Goal: Browse casually

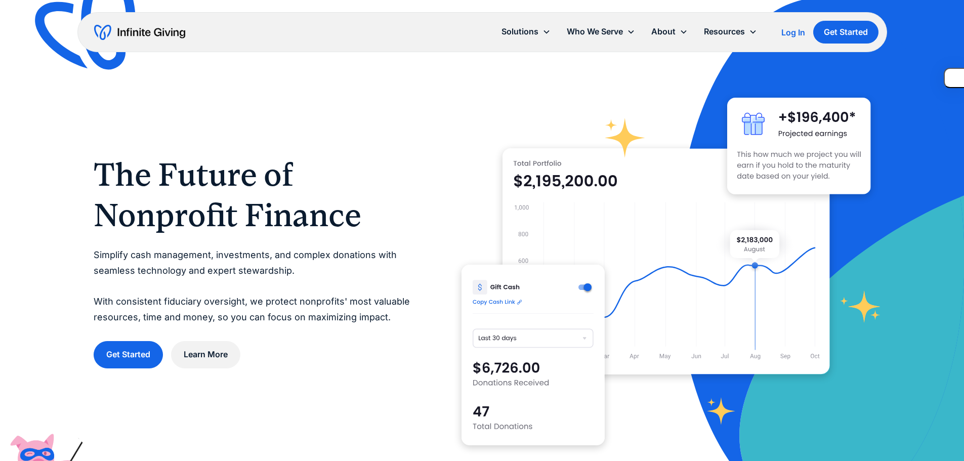
click at [203, 202] on h1 "The Future of Nonprofit Finance" at bounding box center [257, 194] width 327 height 81
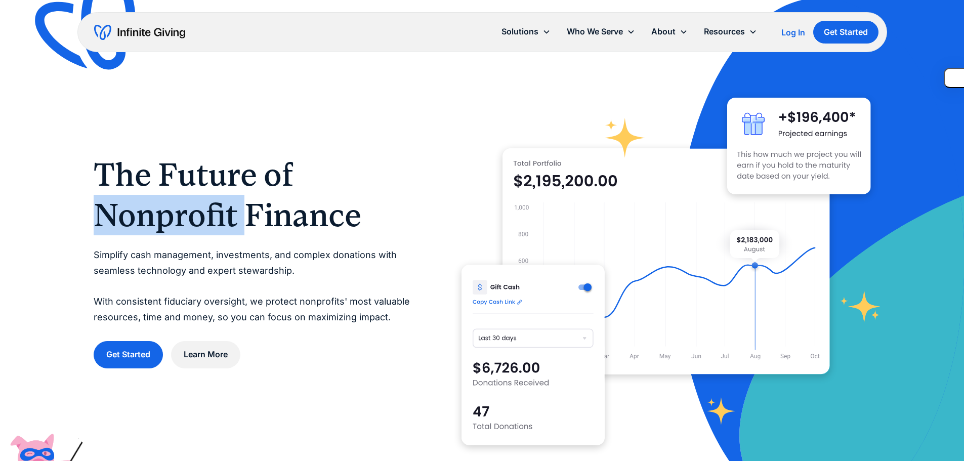
click at [203, 202] on h1 "The Future of Nonprofit Finance" at bounding box center [257, 194] width 327 height 81
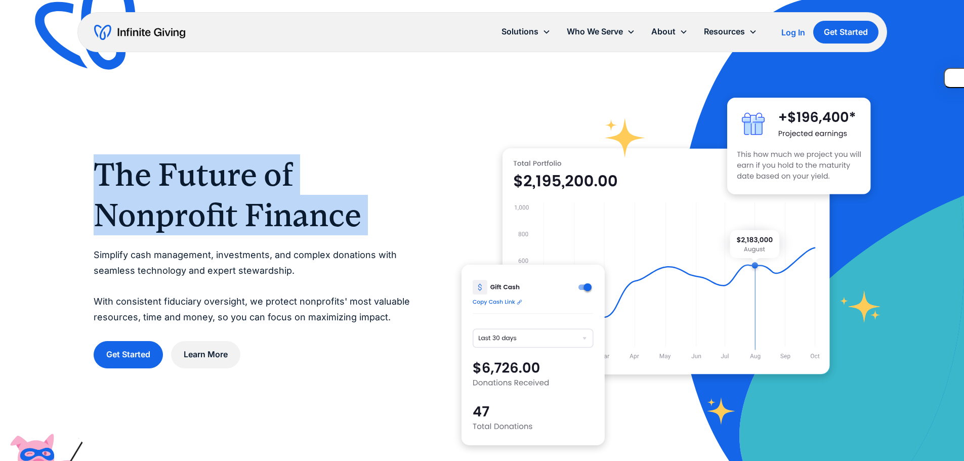
click at [203, 202] on h1 "The Future of Nonprofit Finance" at bounding box center [257, 194] width 327 height 81
click at [200, 227] on h1 "The Future of Nonprofit Finance" at bounding box center [257, 194] width 327 height 81
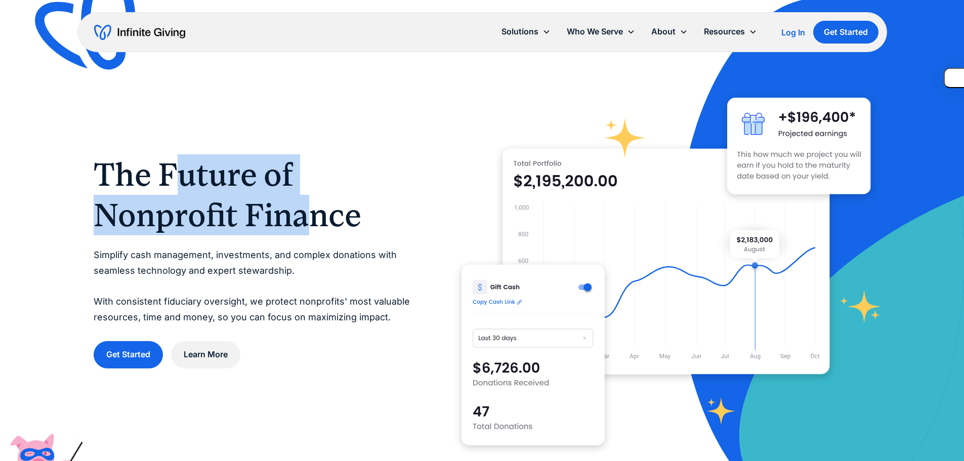
drag, startPoint x: 185, startPoint y: 187, endPoint x: 318, endPoint y: 228, distance: 138.8
click at [318, 228] on h1 "The Future of Nonprofit Finance" at bounding box center [257, 194] width 327 height 81
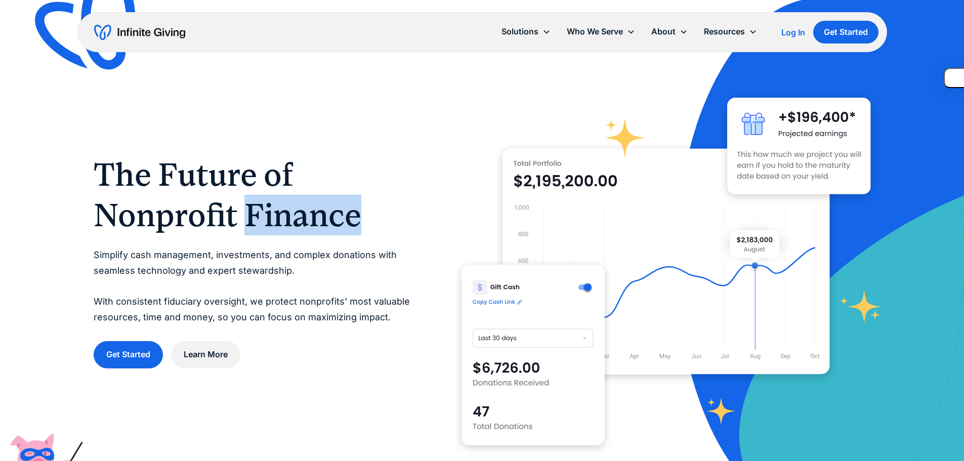
click at [318, 228] on h1 "The Future of Nonprofit Finance" at bounding box center [257, 194] width 327 height 81
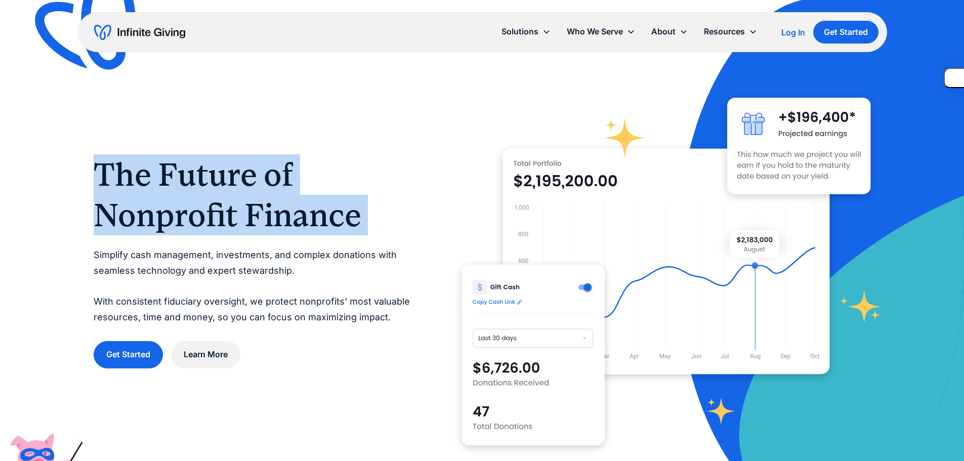
click at [318, 228] on h1 "The Future of Nonprofit Finance" at bounding box center [257, 194] width 327 height 81
click at [245, 221] on h1 "The Future of Nonprofit Finance" at bounding box center [257, 194] width 327 height 81
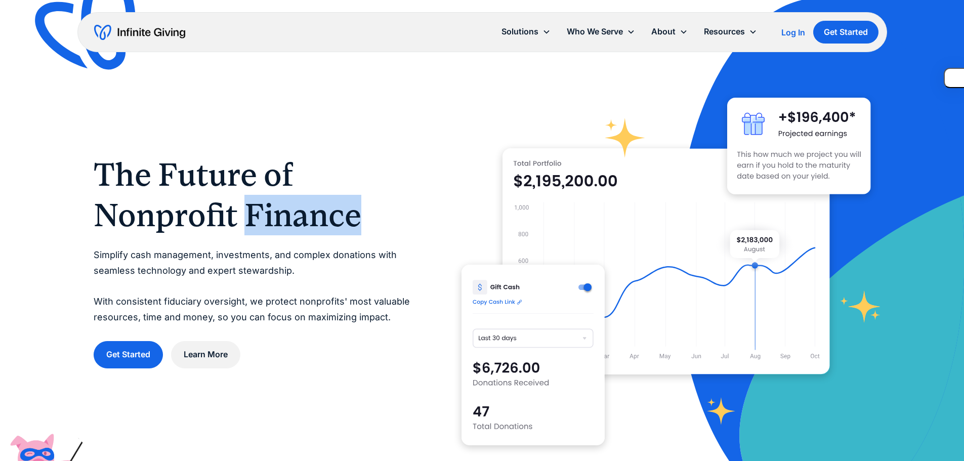
click at [245, 221] on h1 "The Future of Nonprofit Finance" at bounding box center [257, 194] width 327 height 81
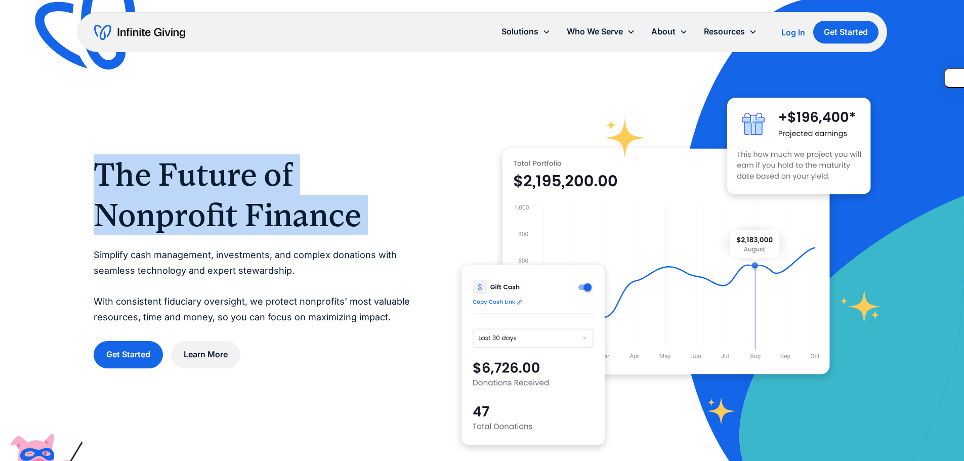
click at [245, 221] on h1 "The Future of Nonprofit Finance" at bounding box center [257, 194] width 327 height 81
click at [215, 225] on h1 "The Future of Nonprofit Finance" at bounding box center [257, 194] width 327 height 81
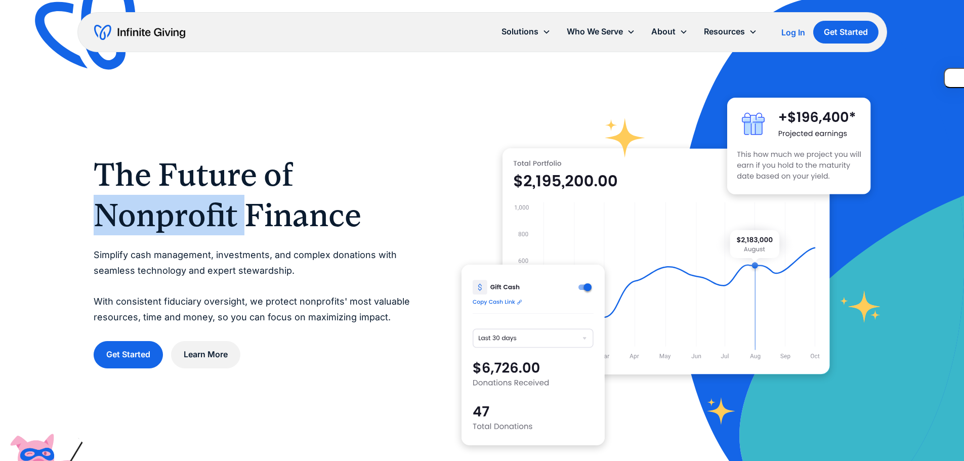
click at [215, 225] on h1 "The Future of Nonprofit Finance" at bounding box center [257, 194] width 327 height 81
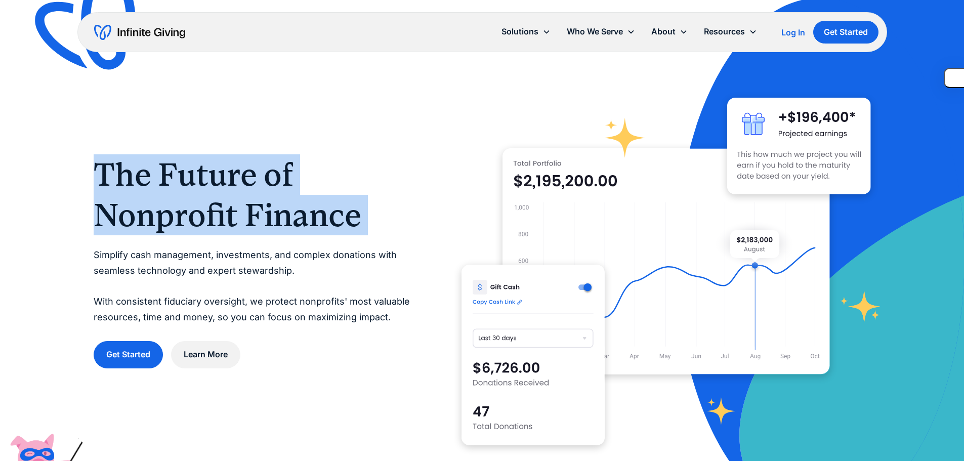
click at [215, 225] on h1 "The Future of Nonprofit Finance" at bounding box center [257, 194] width 327 height 81
click at [210, 209] on h1 "The Future of Nonprofit Finance" at bounding box center [257, 194] width 327 height 81
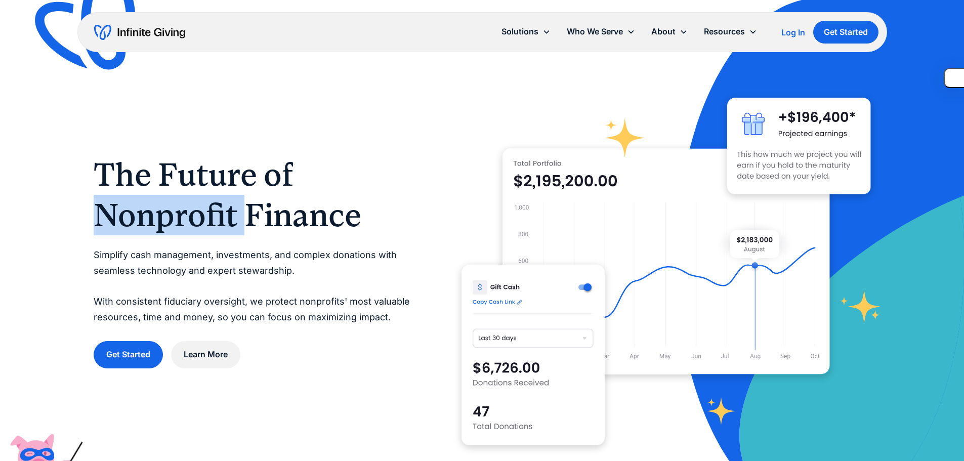
click at [210, 209] on h1 "The Future of Nonprofit Finance" at bounding box center [257, 194] width 327 height 81
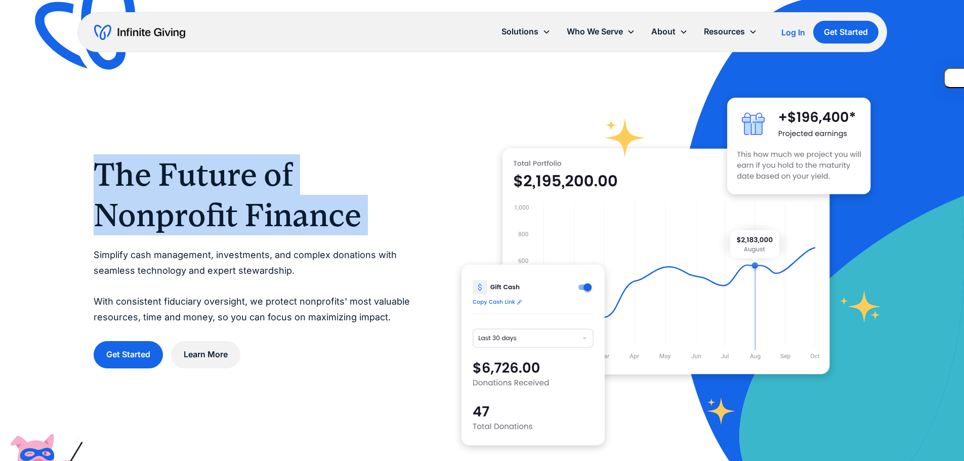
click at [210, 209] on h1 "The Future of Nonprofit Finance" at bounding box center [257, 194] width 327 height 81
click at [203, 222] on h1 "The Future of Nonprofit Finance" at bounding box center [257, 194] width 327 height 81
click at [203, 198] on h1 "The Future of Nonprofit Finance" at bounding box center [257, 194] width 327 height 81
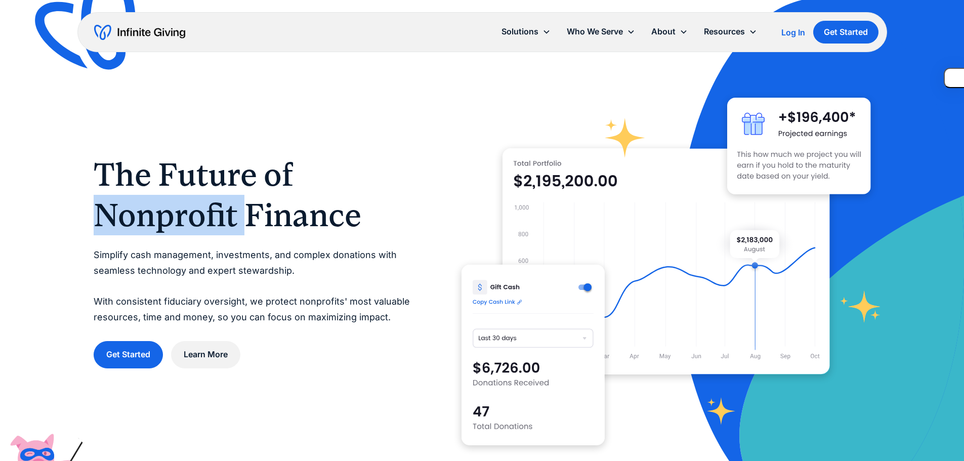
click at [203, 197] on h1 "The Future of Nonprofit Finance" at bounding box center [257, 194] width 327 height 81
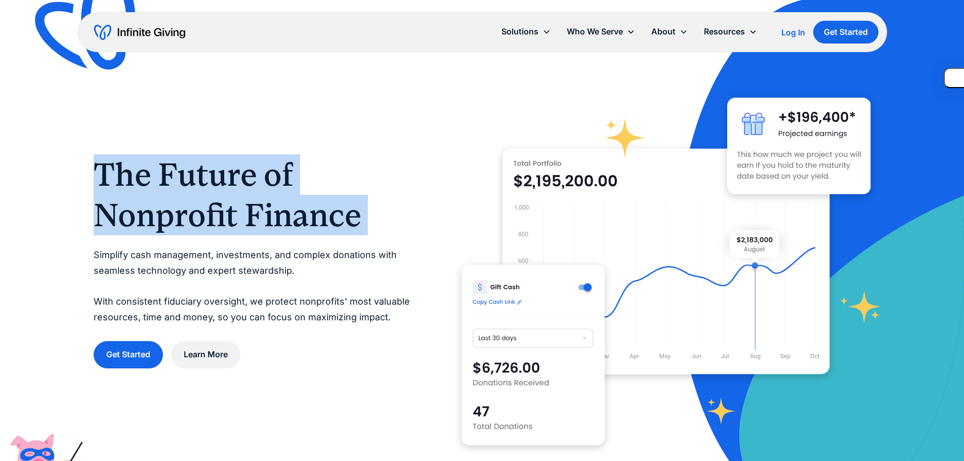
click at [203, 197] on h1 "The Future of Nonprofit Finance" at bounding box center [257, 194] width 327 height 81
click at [205, 220] on h1 "The Future of Nonprofit Finance" at bounding box center [257, 194] width 327 height 81
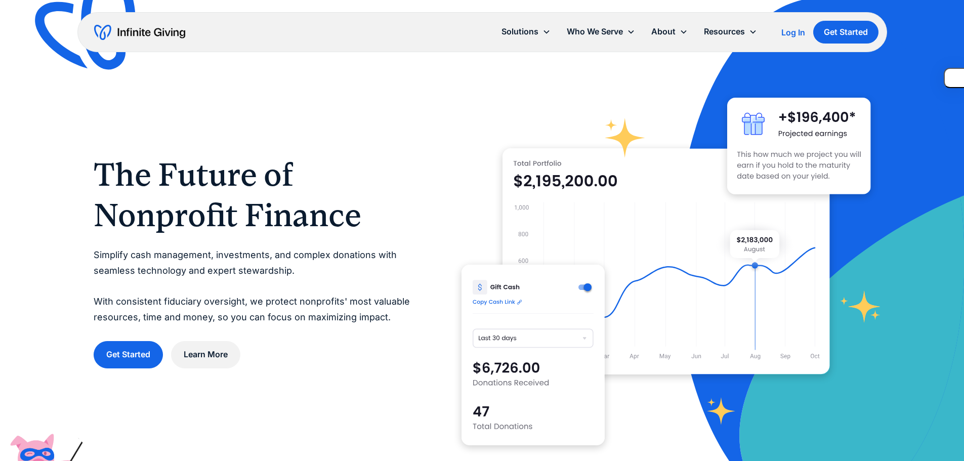
click at [208, 183] on h1 "The Future of Nonprofit Finance" at bounding box center [257, 194] width 327 height 81
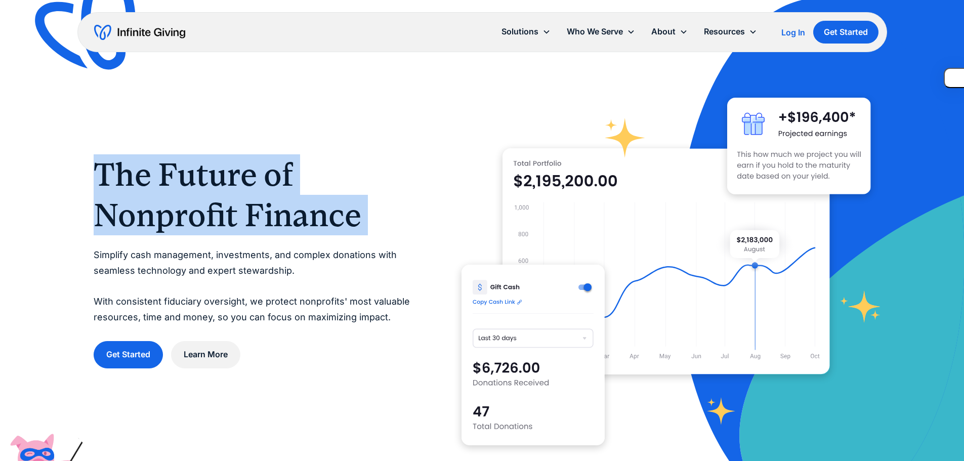
click at [208, 183] on h1 "The Future of Nonprofit Finance" at bounding box center [257, 194] width 327 height 81
click at [208, 202] on h1 "The Future of Nonprofit Finance" at bounding box center [257, 194] width 327 height 81
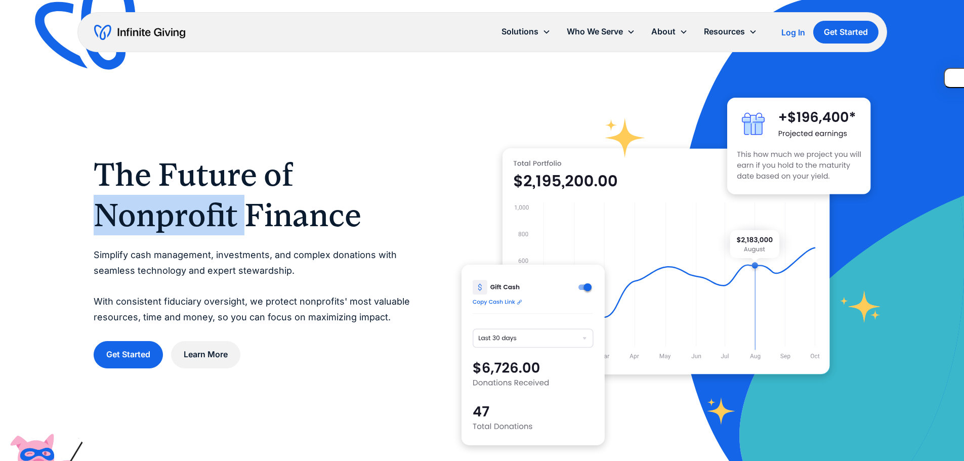
click at [208, 202] on h1 "The Future of Nonprofit Finance" at bounding box center [257, 194] width 327 height 81
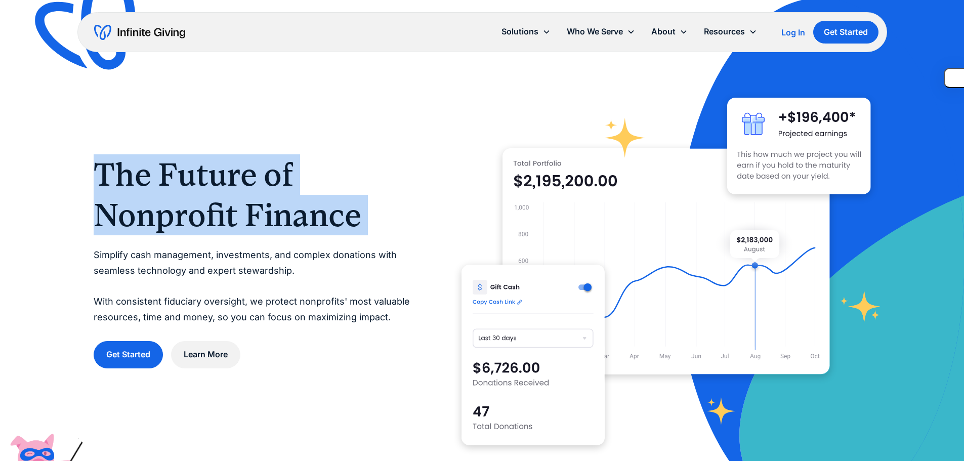
click at [208, 202] on h1 "The Future of Nonprofit Finance" at bounding box center [257, 194] width 327 height 81
click at [211, 181] on h1 "The Future of Nonprofit Finance" at bounding box center [257, 194] width 327 height 81
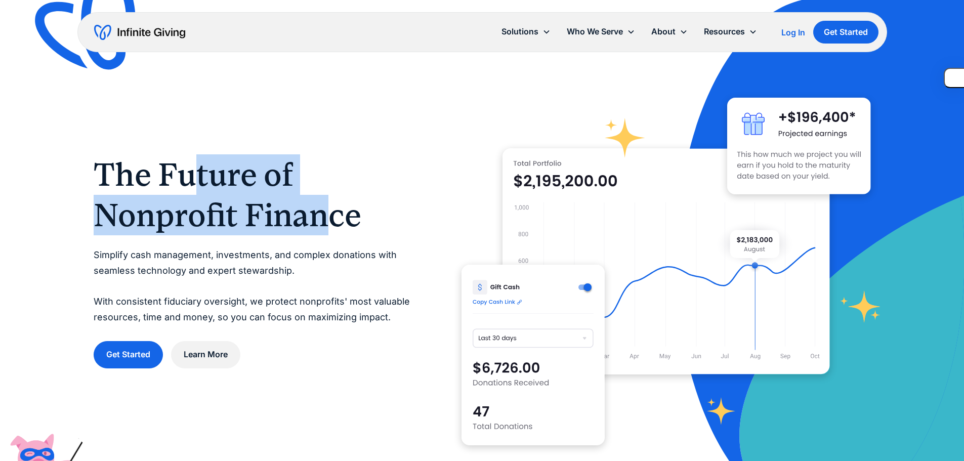
drag, startPoint x: 200, startPoint y: 189, endPoint x: 327, endPoint y: 227, distance: 132.4
click at [327, 227] on h1 "The Future of Nonprofit Finance" at bounding box center [257, 194] width 327 height 81
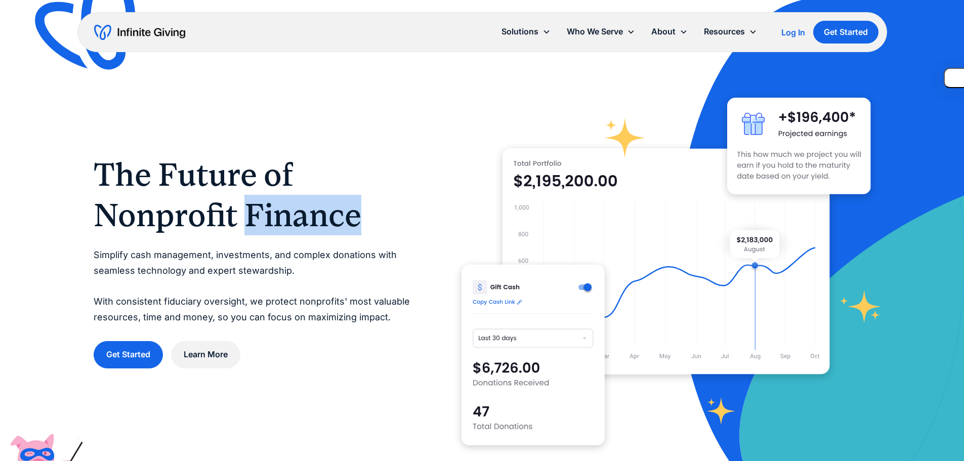
click at [327, 227] on h1 "The Future of Nonprofit Finance" at bounding box center [257, 194] width 327 height 81
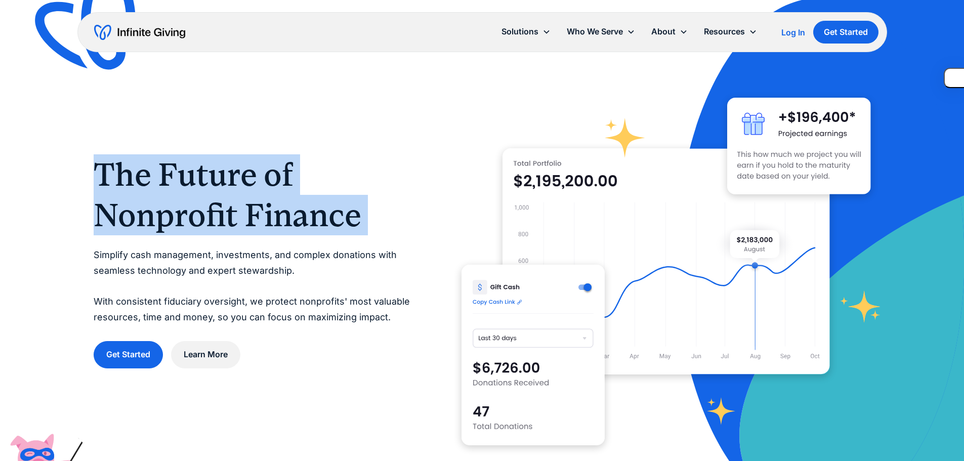
drag, startPoint x: 327, startPoint y: 227, endPoint x: 305, endPoint y: 228, distance: 22.3
click at [305, 228] on h1 "The Future of Nonprofit Finance" at bounding box center [257, 194] width 327 height 81
click at [273, 226] on h1 "The Future of Nonprofit Finance" at bounding box center [257, 194] width 327 height 81
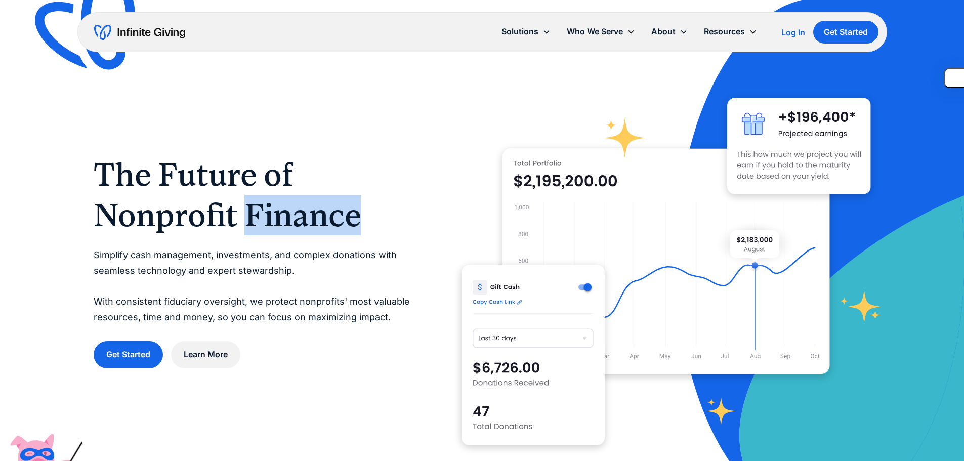
click at [273, 226] on h1 "The Future of Nonprofit Finance" at bounding box center [257, 194] width 327 height 81
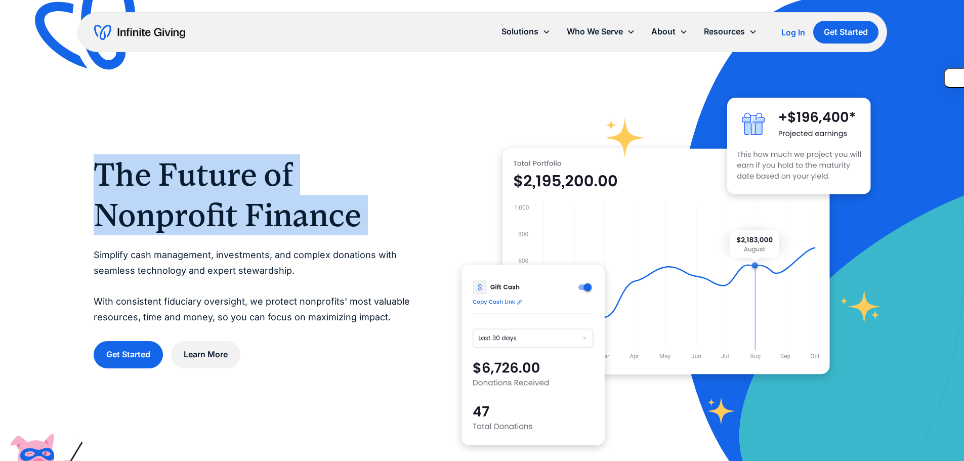
click at [273, 226] on h1 "The Future of Nonprofit Finance" at bounding box center [257, 194] width 327 height 81
click at [233, 224] on h1 "The Future of Nonprofit Finance" at bounding box center [257, 194] width 327 height 81
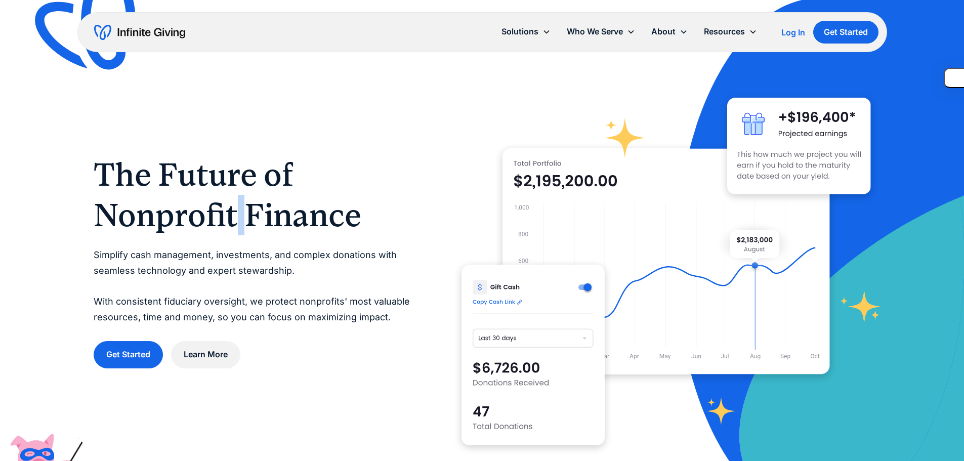
click at [233, 224] on h1 "The Future of Nonprofit Finance" at bounding box center [257, 194] width 327 height 81
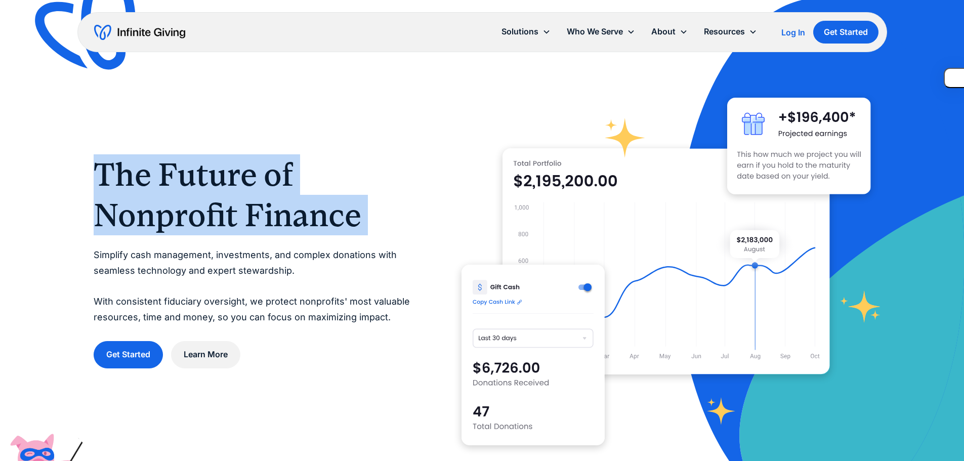
click at [233, 224] on h1 "The Future of Nonprofit Finance" at bounding box center [257, 194] width 327 height 81
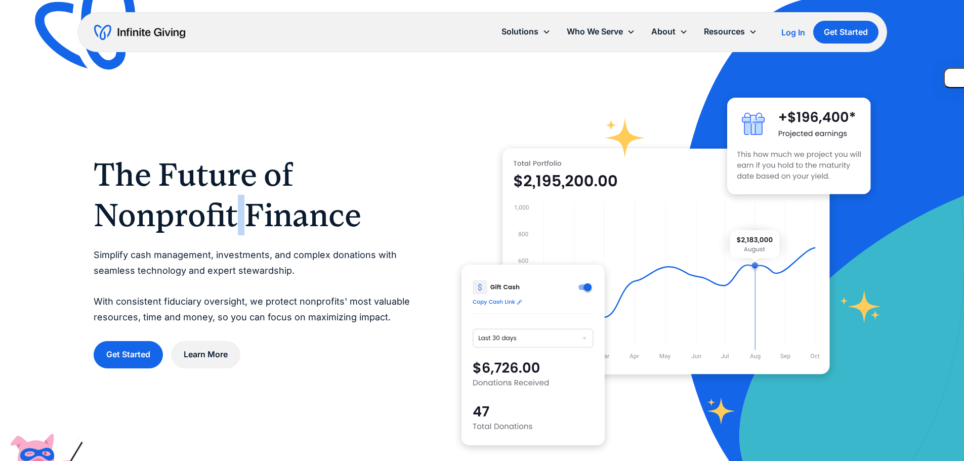
click at [233, 224] on h1 "The Future of Nonprofit Finance" at bounding box center [257, 194] width 327 height 81
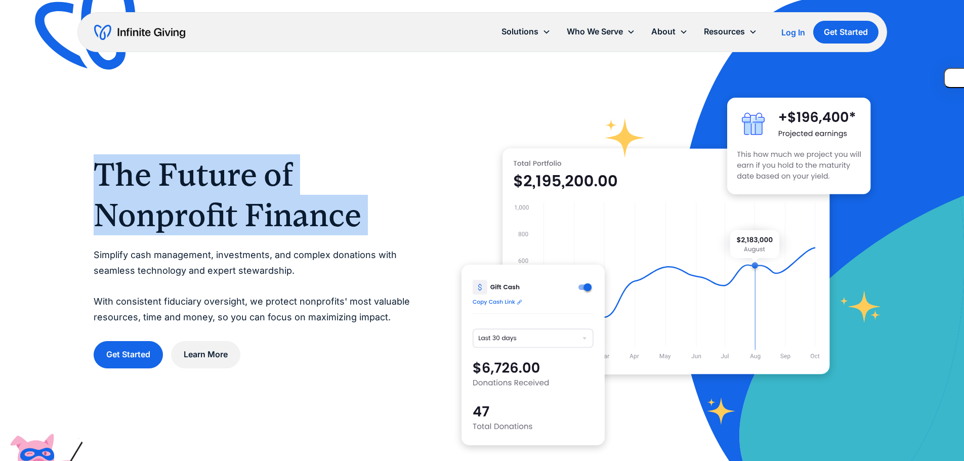
click at [233, 224] on h1 "The Future of Nonprofit Finance" at bounding box center [257, 194] width 327 height 81
click at [226, 232] on h1 "The Future of Nonprofit Finance" at bounding box center [257, 194] width 327 height 81
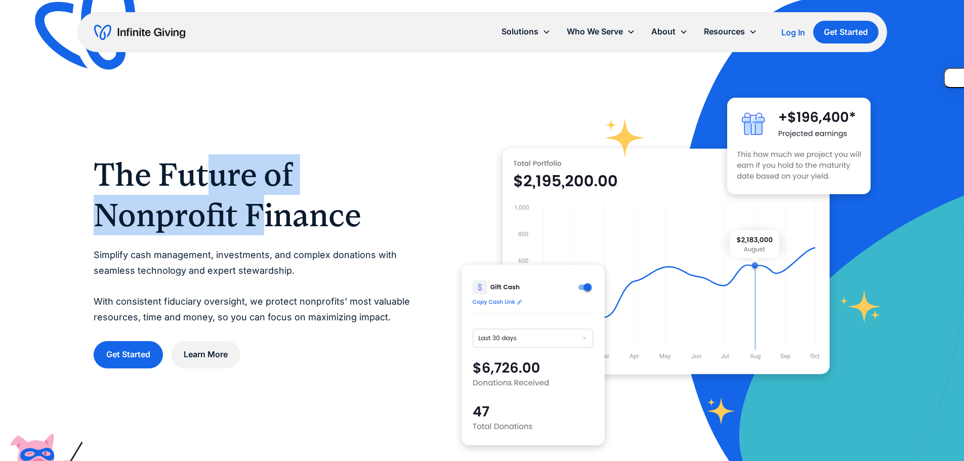
drag, startPoint x: 215, startPoint y: 180, endPoint x: 257, endPoint y: 212, distance: 53.0
click at [257, 212] on h1 "The Future of Nonprofit Finance" at bounding box center [257, 194] width 327 height 81
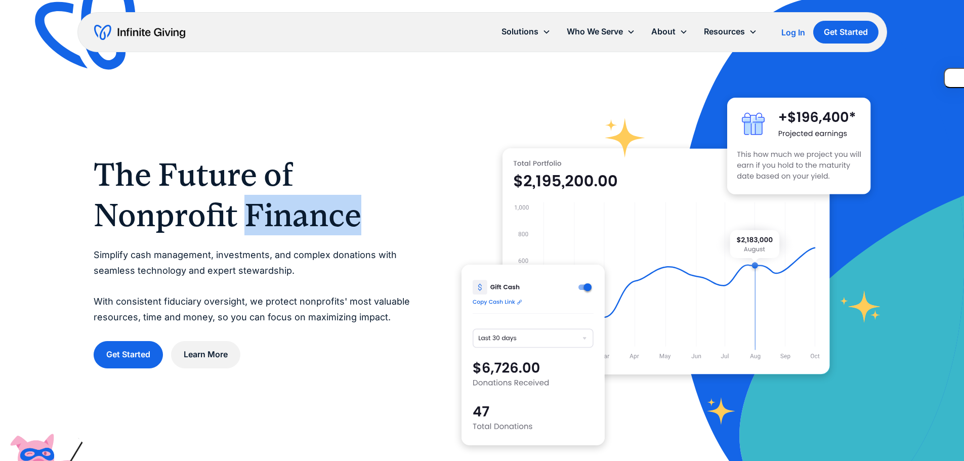
click at [257, 212] on h1 "The Future of Nonprofit Finance" at bounding box center [257, 194] width 327 height 81
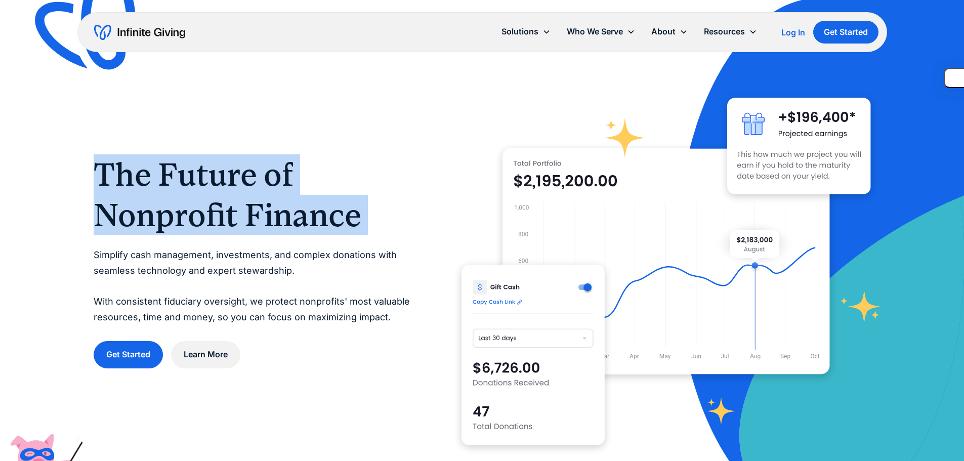
click at [257, 212] on h1 "The Future of Nonprofit Finance" at bounding box center [257, 194] width 327 height 81
click at [175, 224] on h1 "The Future of Nonprofit Finance" at bounding box center [257, 194] width 327 height 81
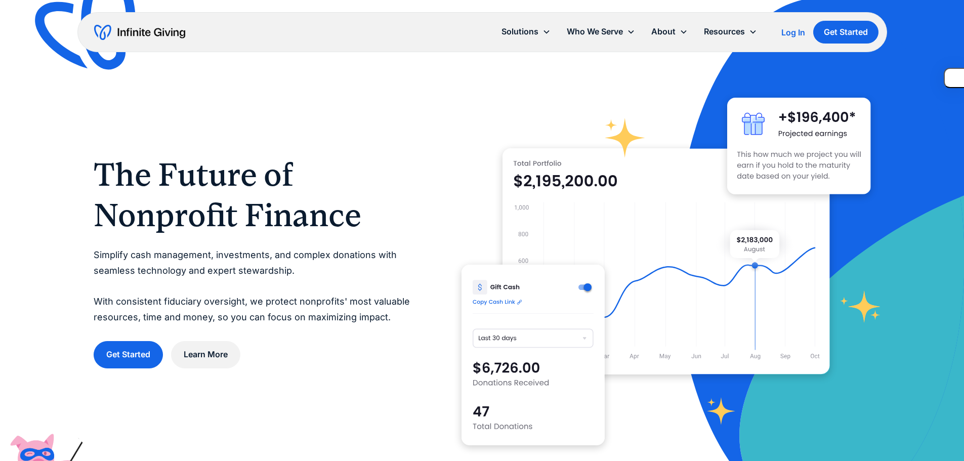
click at [177, 175] on h1 "The Future of Nonprofit Finance" at bounding box center [257, 194] width 327 height 81
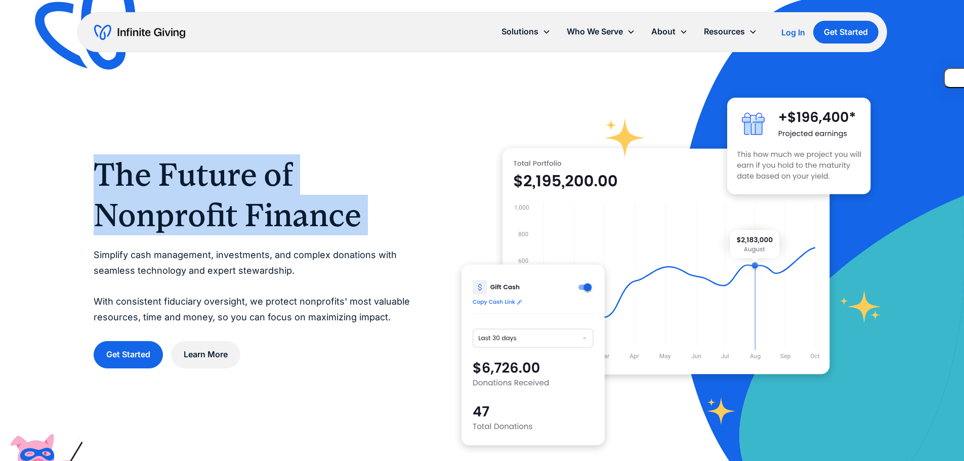
click at [177, 175] on h1 "The Future of Nonprofit Finance" at bounding box center [257, 194] width 327 height 81
click at [182, 214] on h1 "The Future of Nonprofit Finance" at bounding box center [257, 194] width 327 height 81
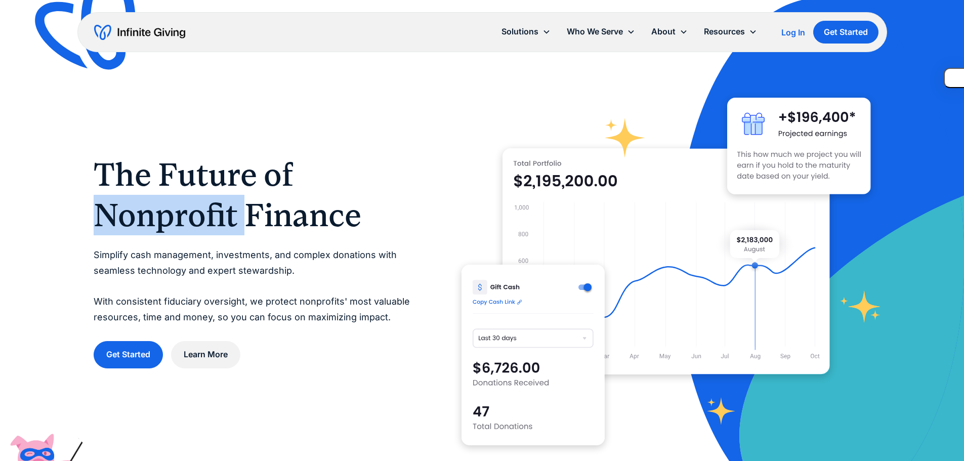
click at [182, 214] on h1 "The Future of Nonprofit Finance" at bounding box center [257, 194] width 327 height 81
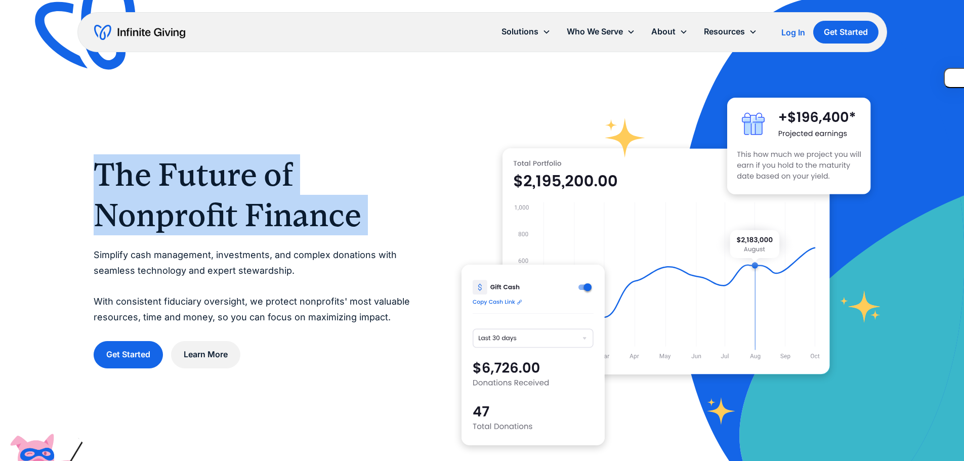
click at [182, 214] on h1 "The Future of Nonprofit Finance" at bounding box center [257, 194] width 327 height 81
click at [184, 187] on h1 "The Future of Nonprofit Finance" at bounding box center [257, 194] width 327 height 81
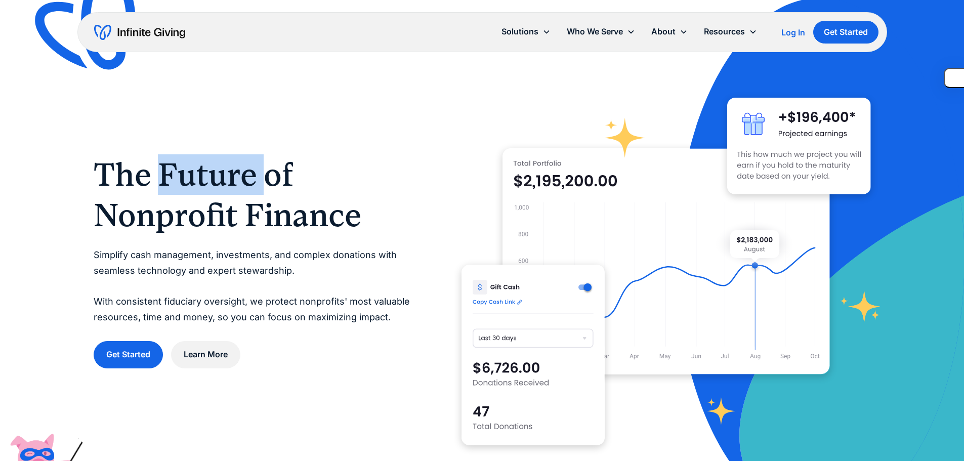
click at [184, 187] on h1 "The Future of Nonprofit Finance" at bounding box center [257, 194] width 327 height 81
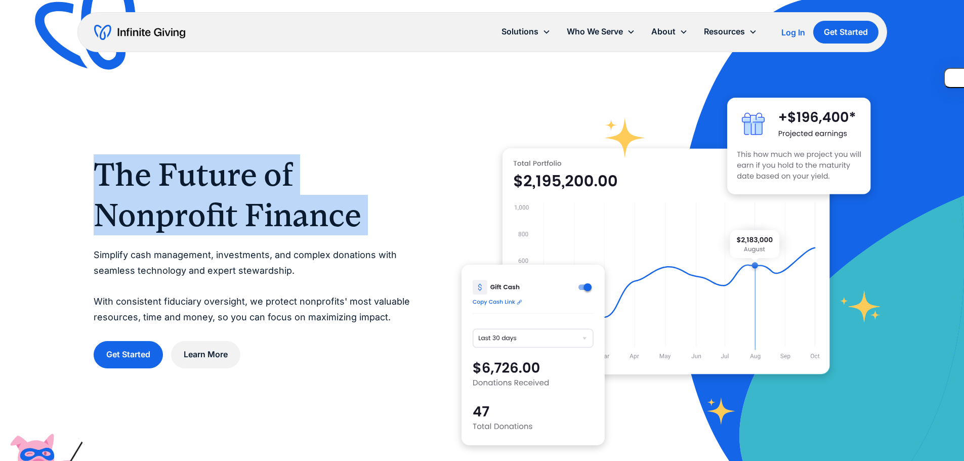
click at [184, 187] on h1 "The Future of Nonprofit Finance" at bounding box center [257, 194] width 327 height 81
click at [186, 217] on h1 "The Future of Nonprofit Finance" at bounding box center [257, 194] width 327 height 81
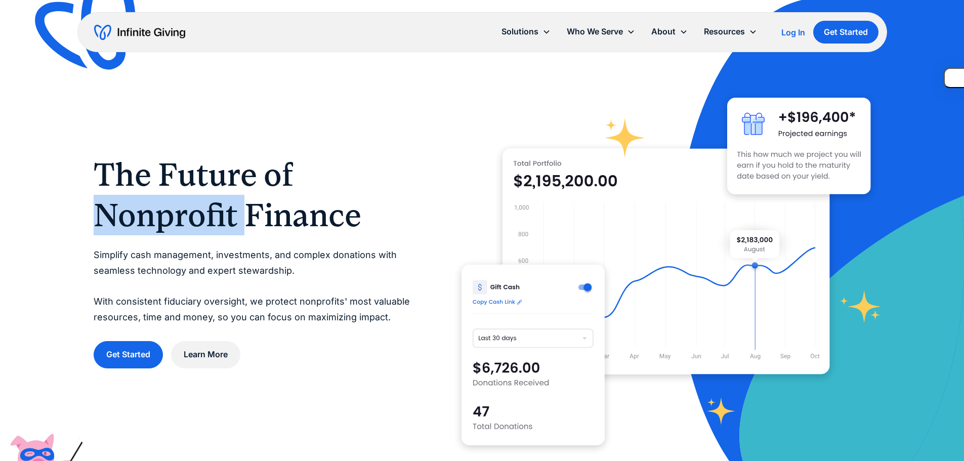
click at [186, 217] on h1 "The Future of Nonprofit Finance" at bounding box center [257, 194] width 327 height 81
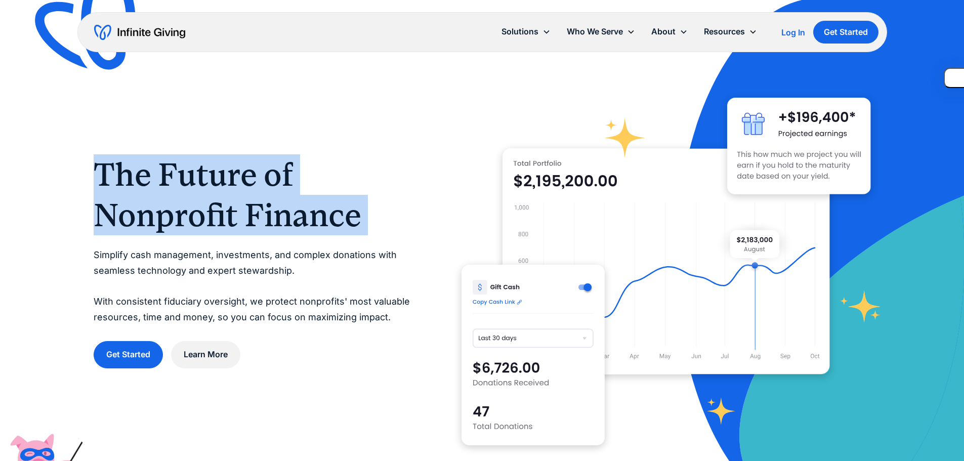
drag, startPoint x: 186, startPoint y: 217, endPoint x: 187, endPoint y: 192, distance: 24.8
click at [186, 217] on h1 "The Future of Nonprofit Finance" at bounding box center [257, 194] width 327 height 81
click at [188, 183] on h1 "The Future of Nonprofit Finance" at bounding box center [257, 194] width 327 height 81
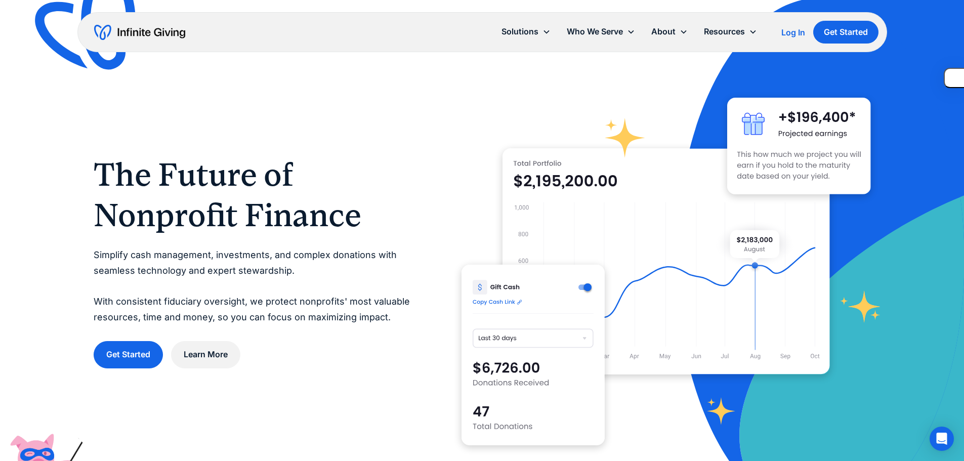
click at [380, 270] on p "Simplify cash management, investments, and complex donations with seamless tech…" at bounding box center [257, 285] width 327 height 77
click at [238, 265] on p "Simplify cash management, investments, and complex donations with seamless tech…" at bounding box center [257, 285] width 327 height 77
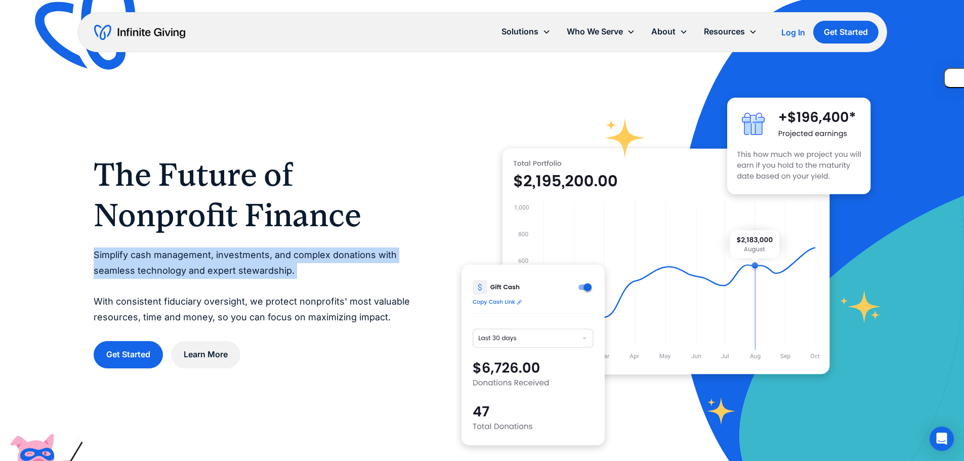
click at [238, 265] on p "Simplify cash management, investments, and complex donations with seamless tech…" at bounding box center [257, 285] width 327 height 77
click at [245, 294] on p "Simplify cash management, investments, and complex donations with seamless tech…" at bounding box center [257, 285] width 327 height 77
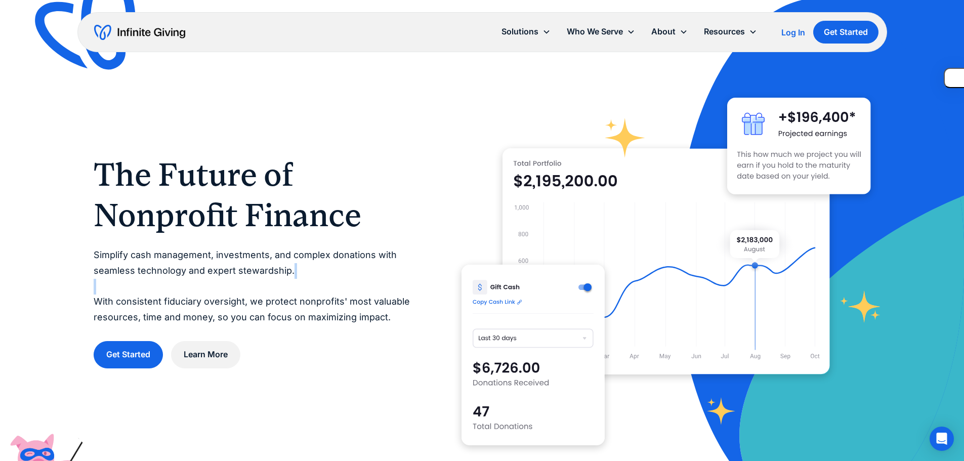
click at [245, 294] on p "Simplify cash management, investments, and complex donations with seamless tech…" at bounding box center [257, 285] width 327 height 77
click at [254, 307] on p "Simplify cash management, investments, and complex donations with seamless tech…" at bounding box center [257, 285] width 327 height 77
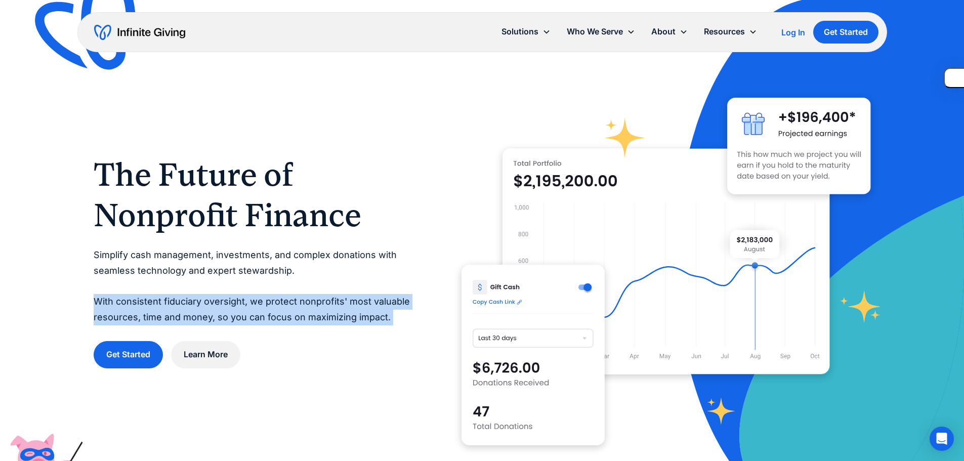
click at [254, 307] on p "Simplify cash management, investments, and complex donations with seamless tech…" at bounding box center [257, 285] width 327 height 77
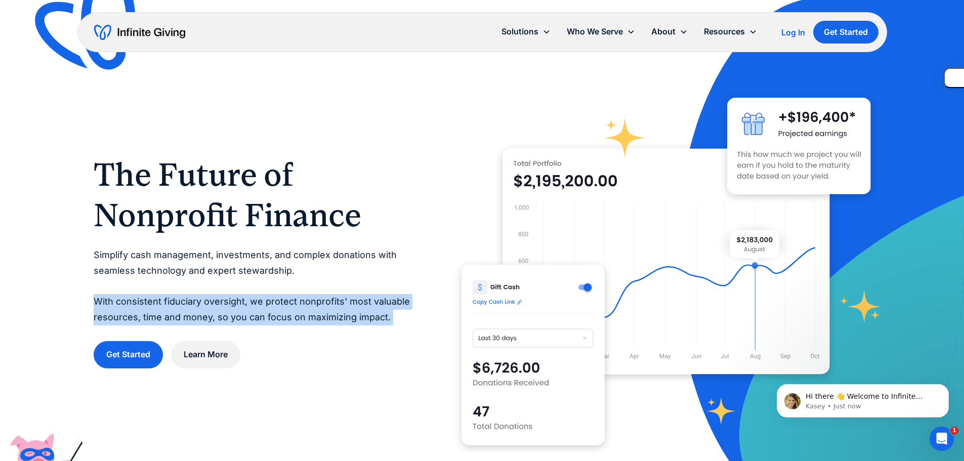
drag, startPoint x: 403, startPoint y: 36, endPoint x: 413, endPoint y: 108, distance: 73.1
click at [405, 38] on div "Solutions Donation Page Investing Cash Reserves Advisory Services Stock Donatio…" at bounding box center [482, 32] width 810 height 40
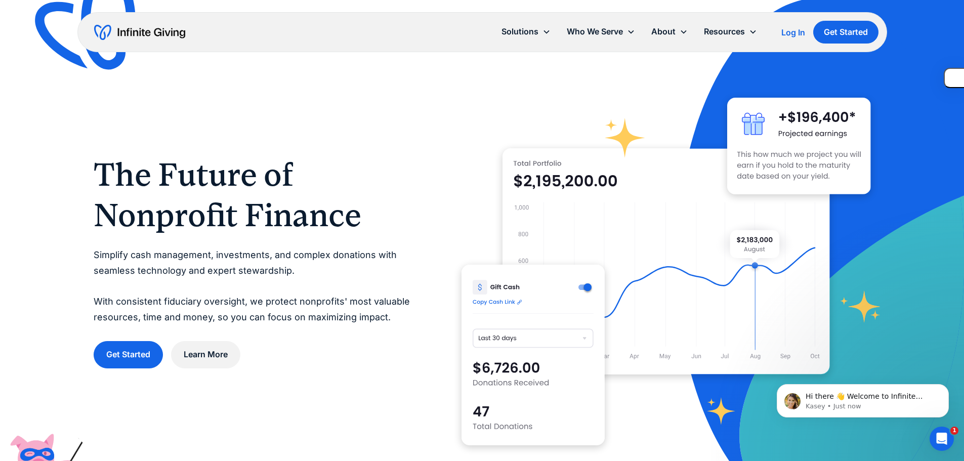
click at [413, 108] on div "The Future of Nonprofit Finance Simplify cash management, investments, and comp…" at bounding box center [482, 261] width 777 height 409
